Goal: Task Accomplishment & Management: Use online tool/utility

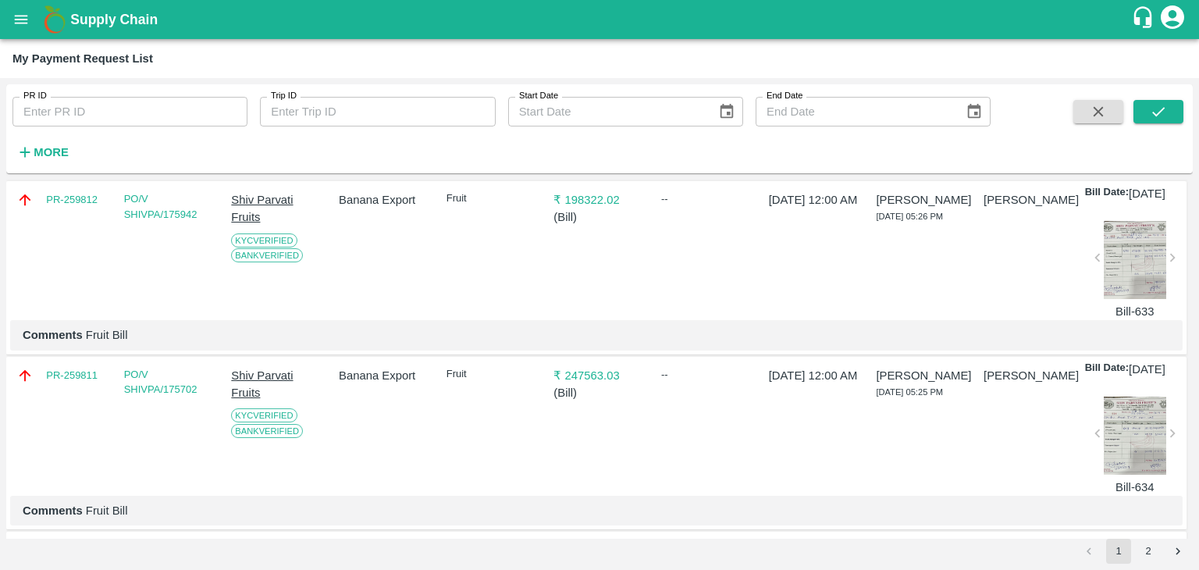
scroll to position [4442, 0]
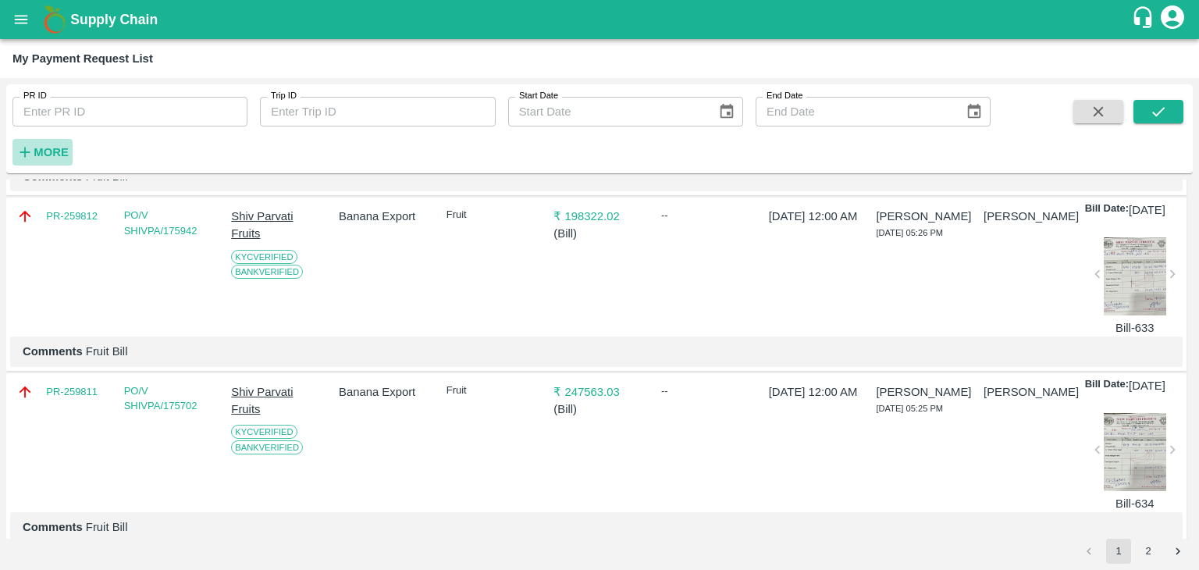
click at [53, 157] on strong "More" at bounding box center [51, 152] width 35 height 12
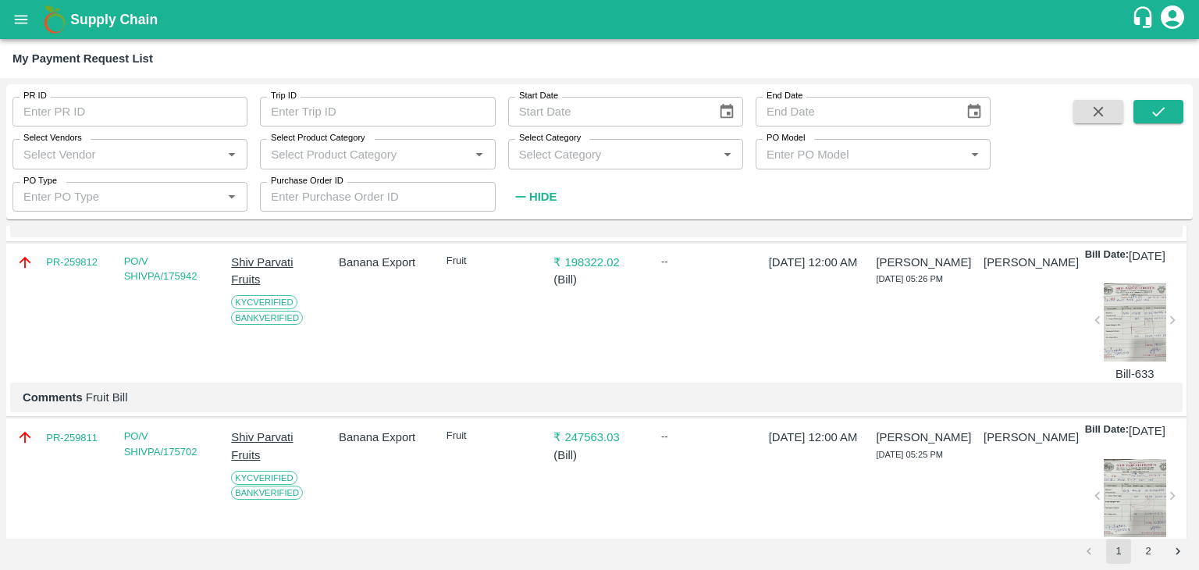
click at [107, 146] on input "Select Vendors" at bounding box center [117, 154] width 200 height 20
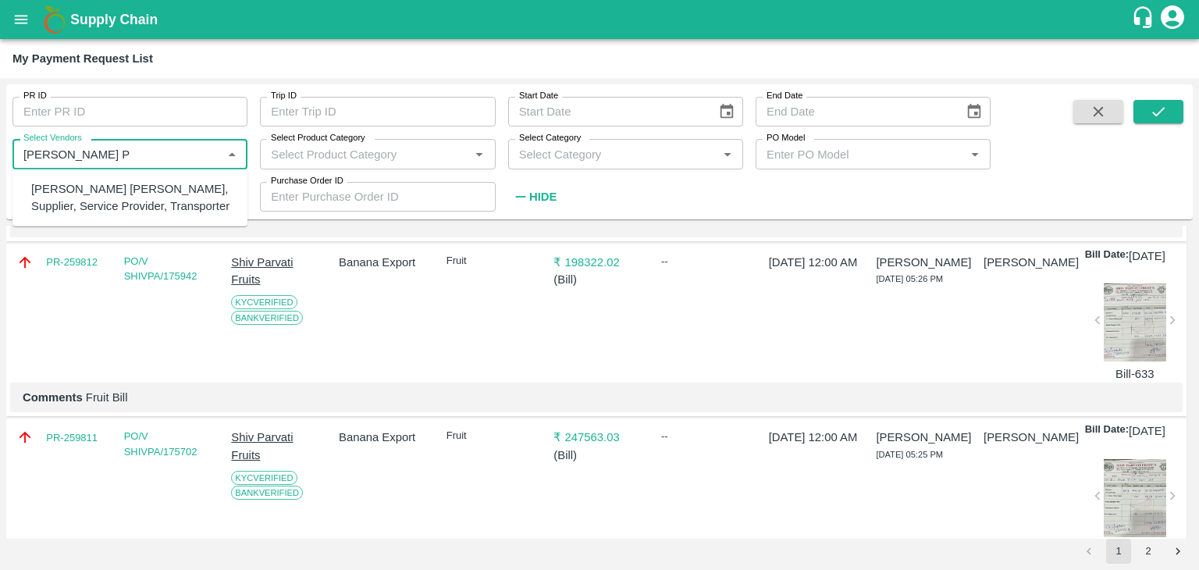
click at [147, 197] on div "[PERSON_NAME] [PERSON_NAME], Supplier, Service Provider, Transporter" at bounding box center [133, 197] width 204 height 35
type input "[PERSON_NAME] [PERSON_NAME], Supplier, Service Provider, Transporter"
click at [162, 154] on input "Select Vendors" at bounding box center [117, 154] width 200 height 20
click at [163, 195] on div "[PERSON_NAME] [PERSON_NAME], Supplier, Service Provider, Transporter" at bounding box center [133, 197] width 204 height 35
type input "[PERSON_NAME] [PERSON_NAME], Supplier, Service Provider, Transporter"
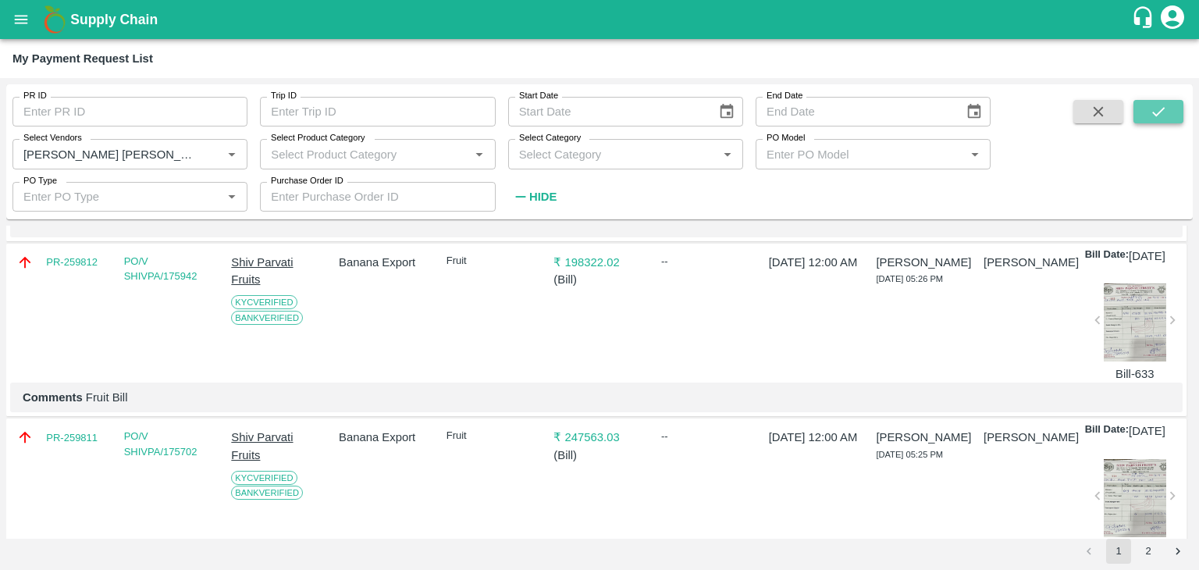
click at [1167, 110] on button "submit" at bounding box center [1158, 111] width 50 height 23
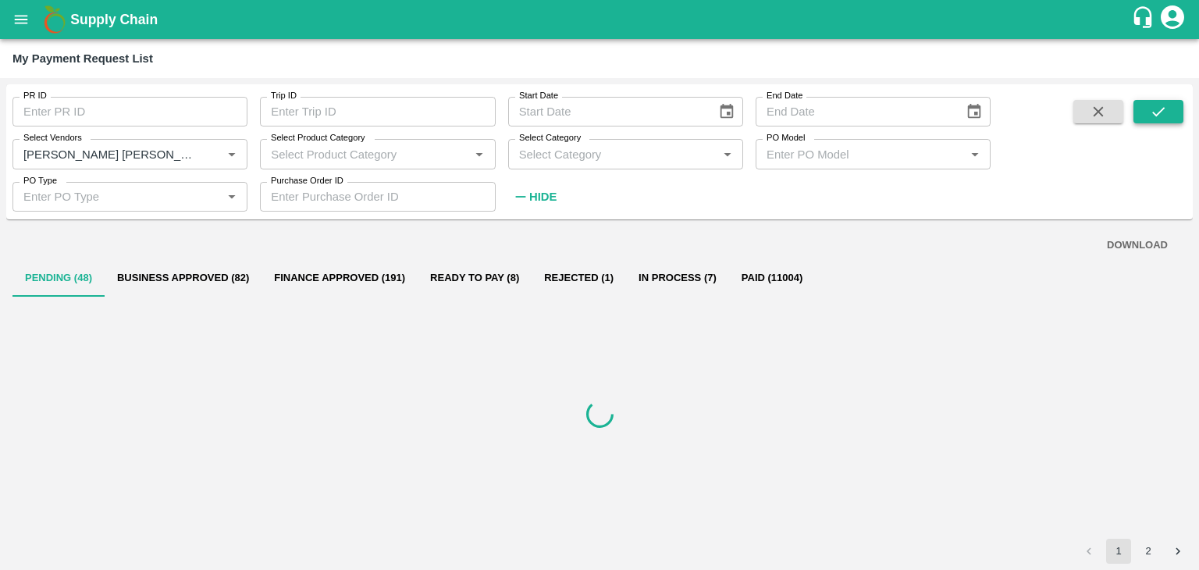
scroll to position [0, 0]
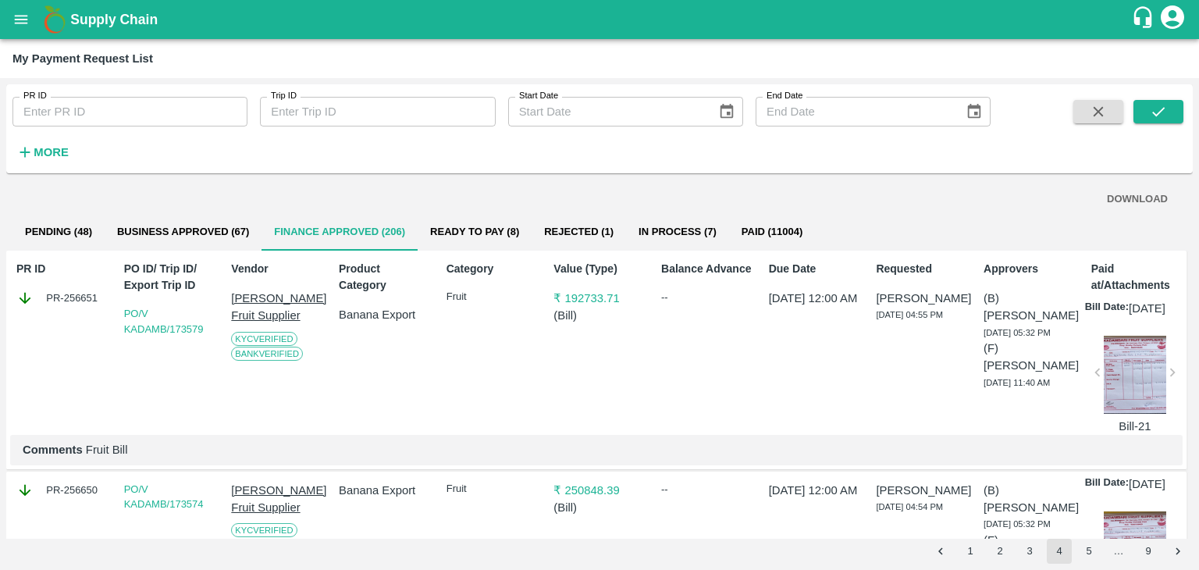
click at [62, 147] on strong "More" at bounding box center [51, 152] width 35 height 12
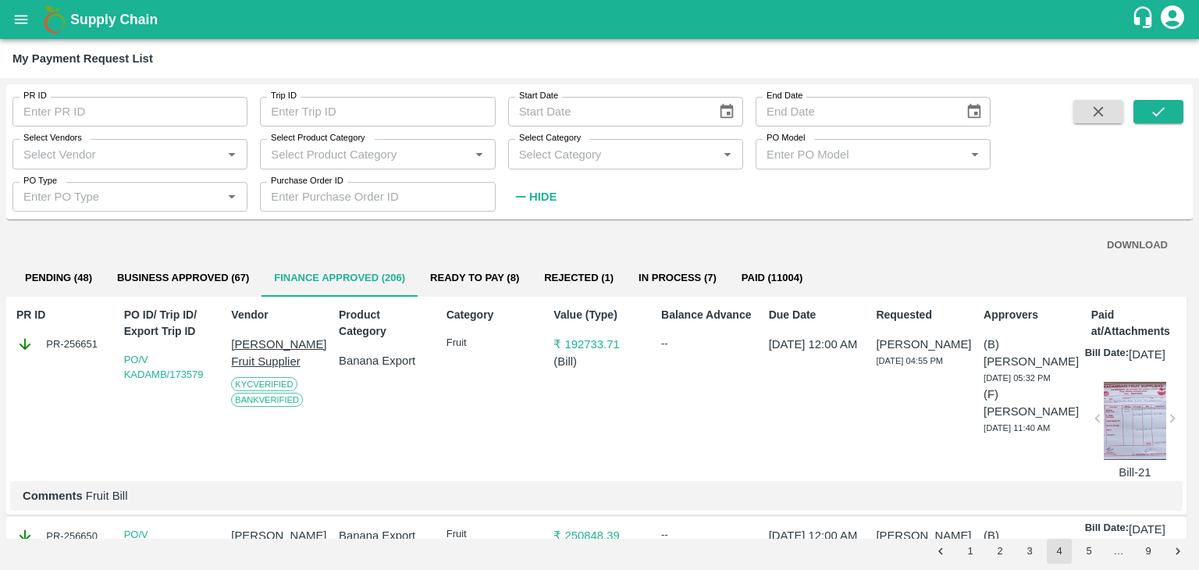
click at [175, 159] on input "Select Vendors" at bounding box center [117, 154] width 200 height 20
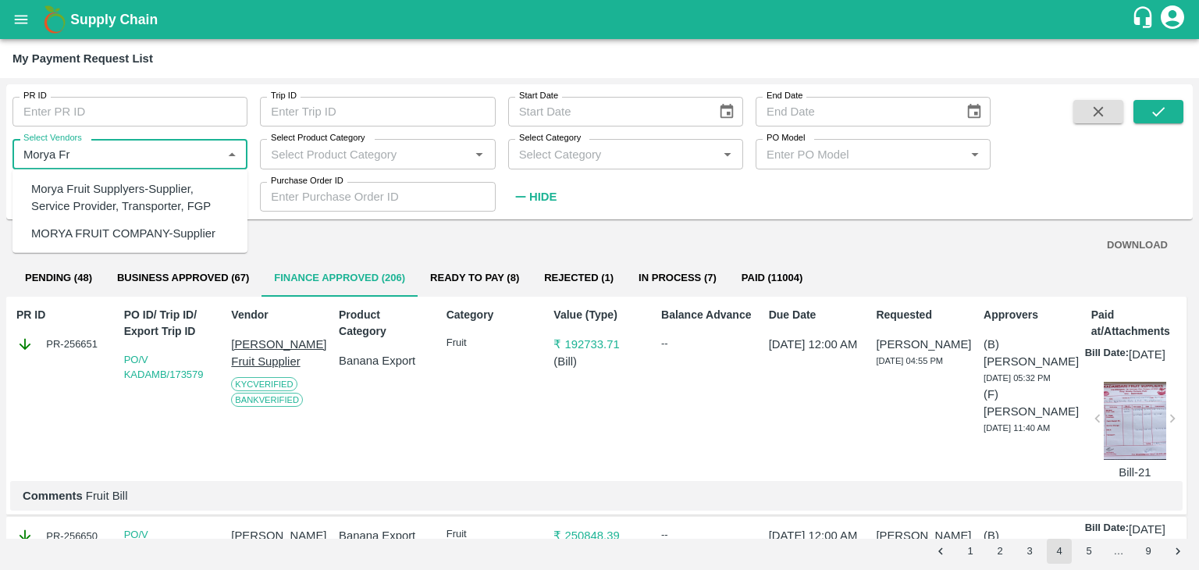
click at [174, 185] on div "Morya Fruit Supplyers-Supplier, Service Provider, Transporter, FGP" at bounding box center [133, 197] width 204 height 35
type input "Morya Fruit Supplyers-Supplier, Service Provider, Transporter, FGP"
click at [169, 162] on input "Select Vendors" at bounding box center [117, 154] width 200 height 20
click at [162, 201] on div "Morya Fruit Supplyers-Supplier, Service Provider, Transporter, FGP" at bounding box center [133, 197] width 204 height 35
type input "Morya Fruit Supplyers-Supplier, Service Provider, Transporter, FGP"
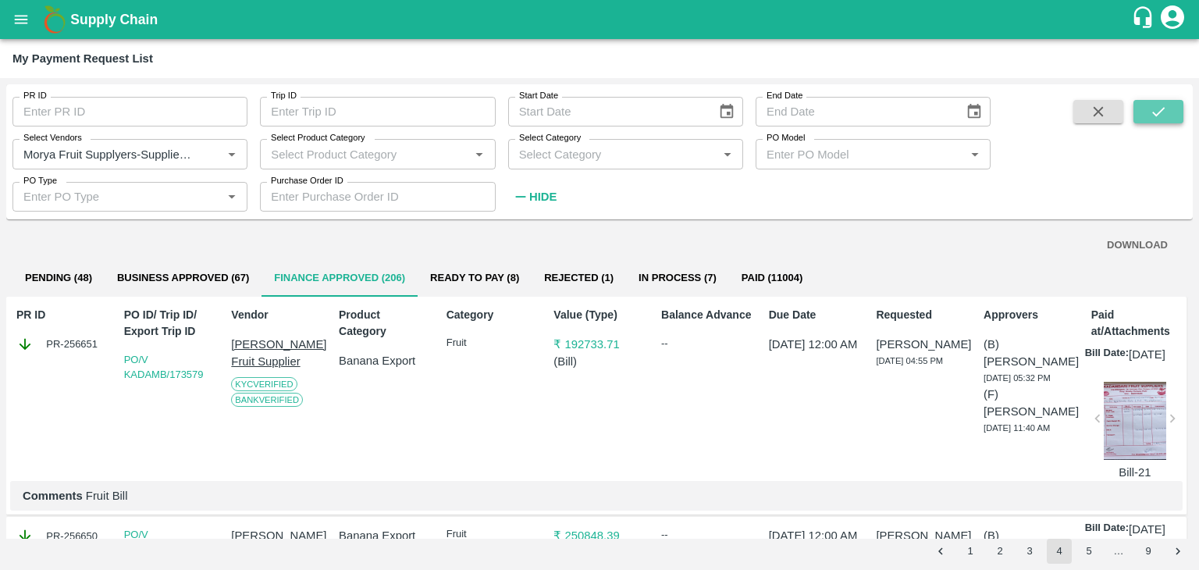
click at [1167, 105] on button "submit" at bounding box center [1158, 111] width 50 height 23
